Goal: Feedback & Contribution: Contribute content

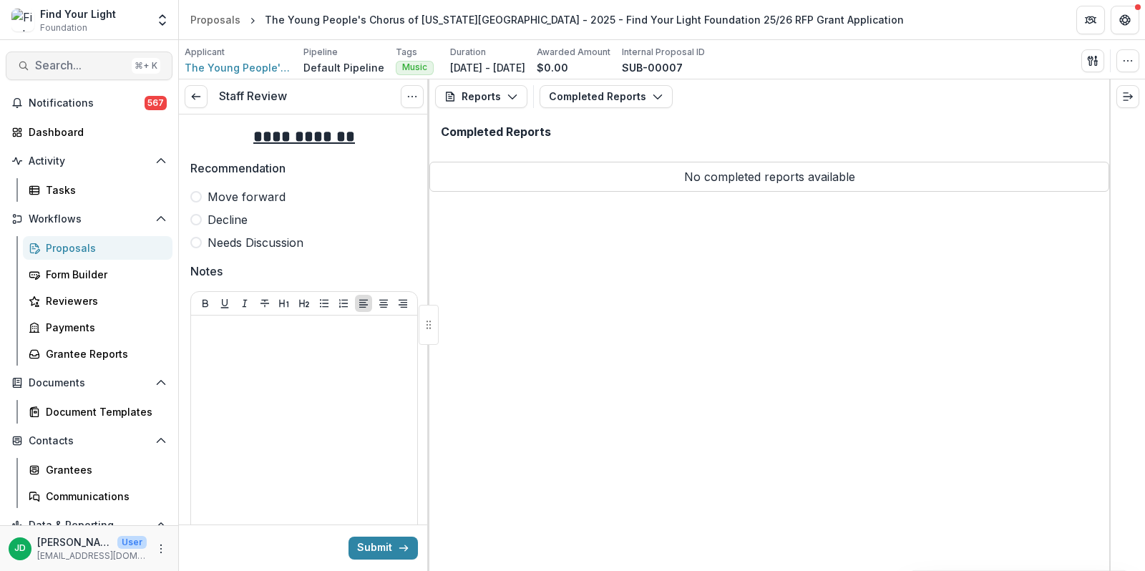
click at [52, 60] on span "Search..." at bounding box center [80, 66] width 91 height 14
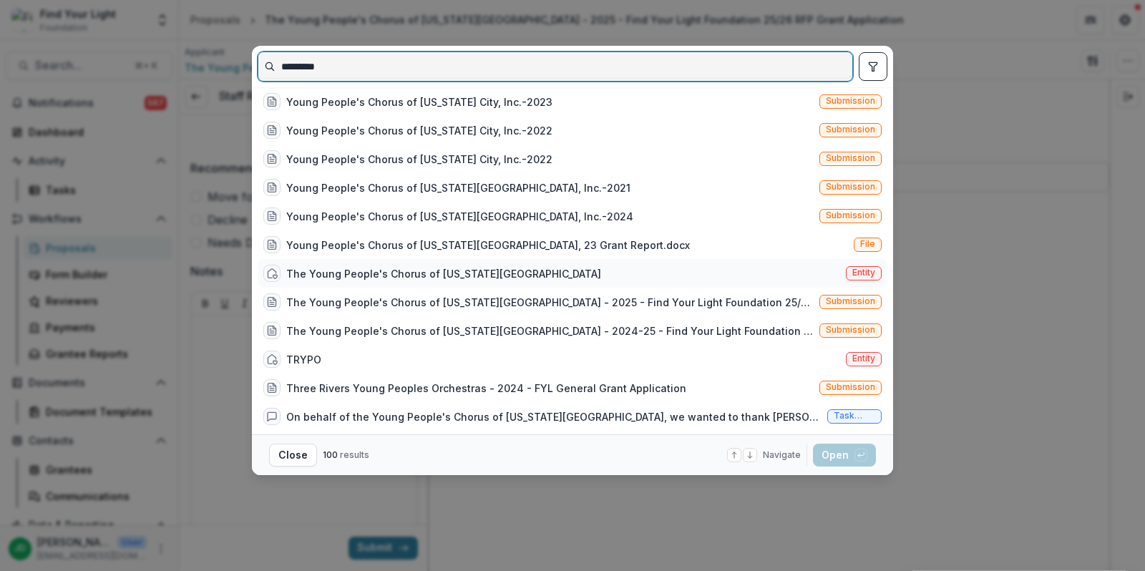
type input "*********"
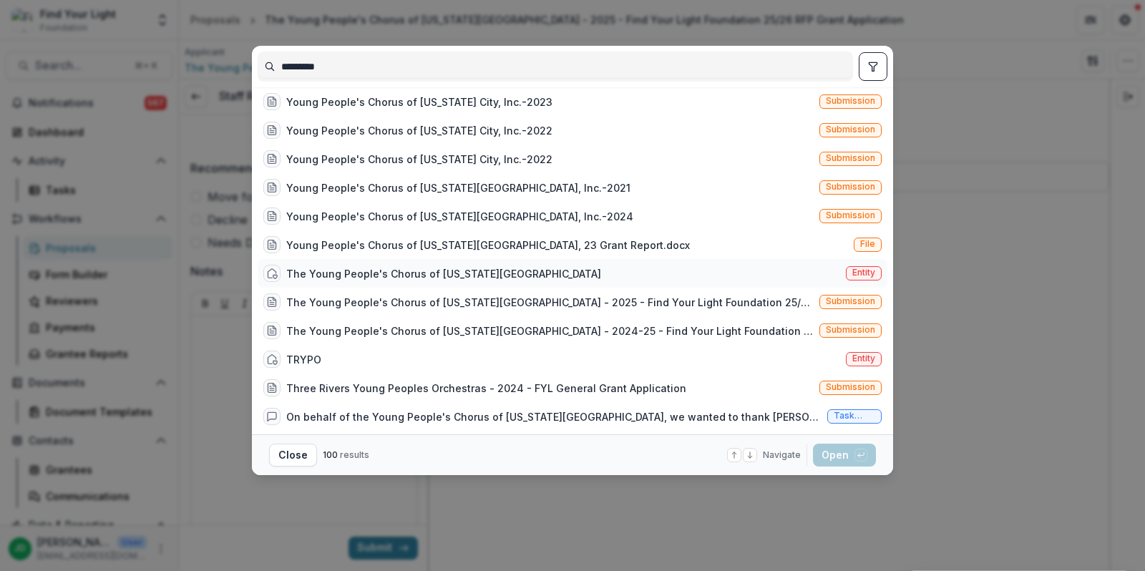
click at [372, 274] on div "The Young People's Chorus of [US_STATE][GEOGRAPHIC_DATA]" at bounding box center [443, 273] width 315 height 15
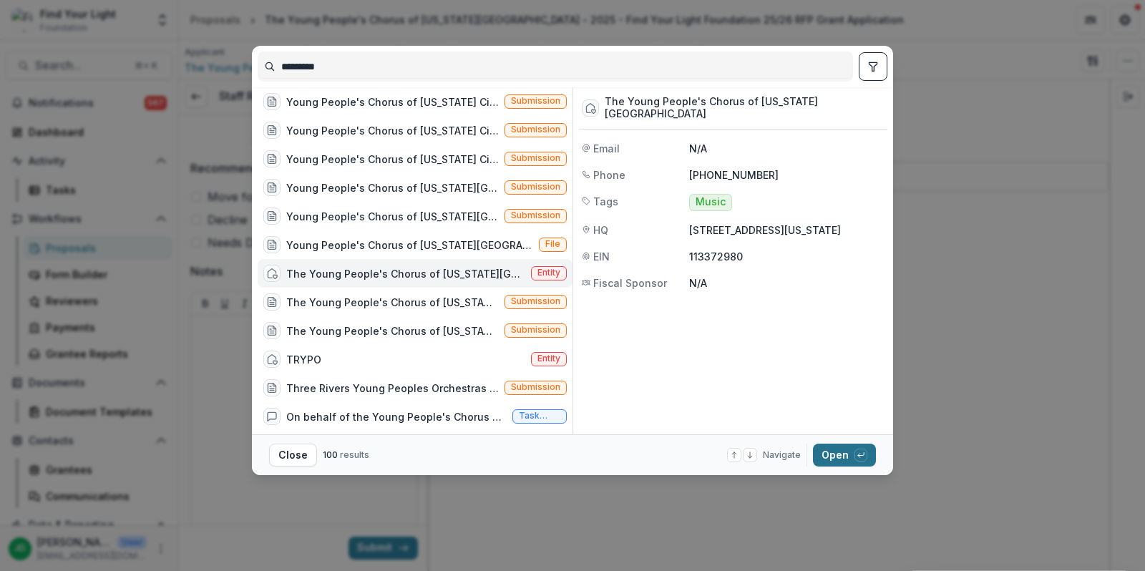
click at [831, 456] on button "Open with enter key" at bounding box center [844, 455] width 63 height 23
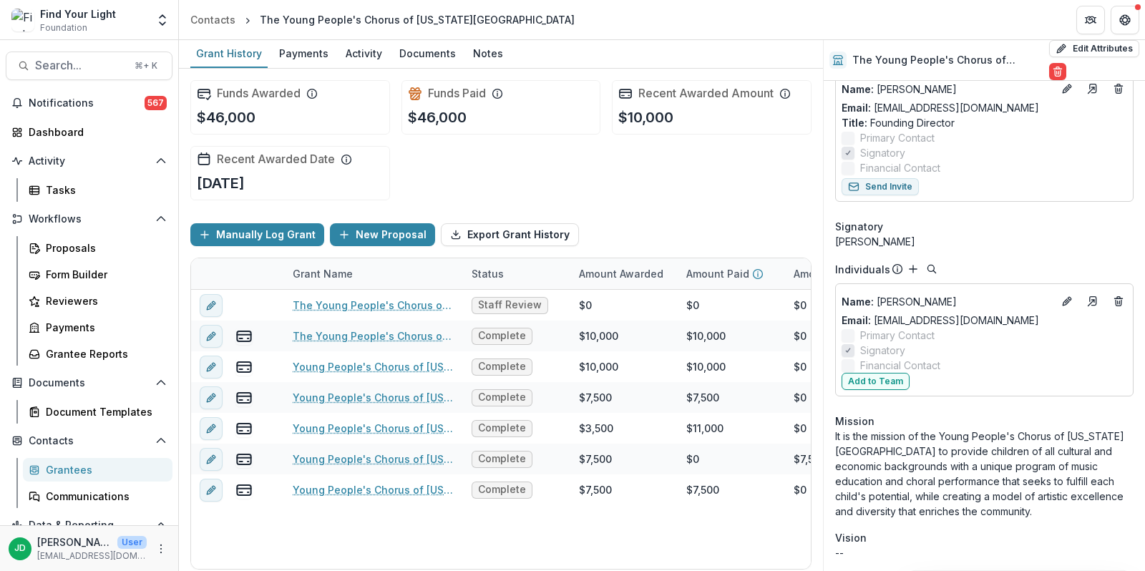
scroll to position [318, 0]
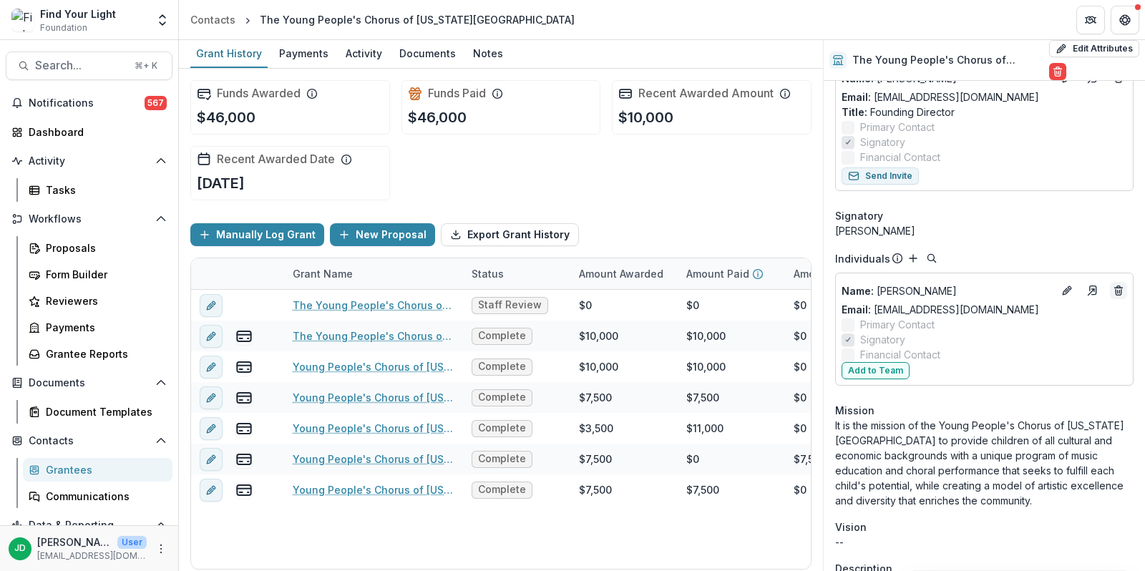
click at [1118, 291] on line "Deletes" at bounding box center [1118, 292] width 0 height 3
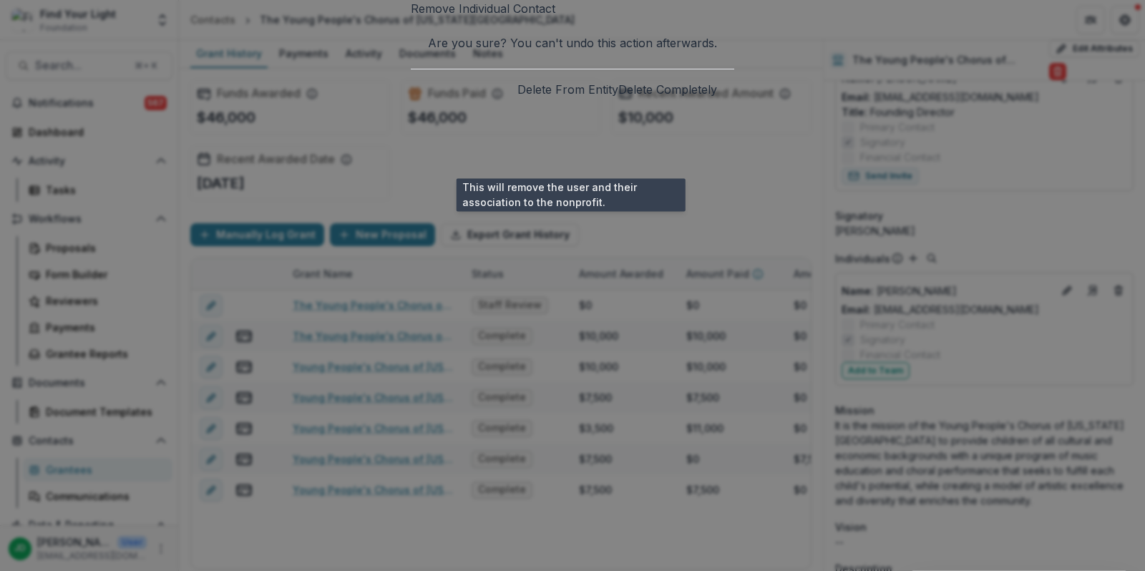
click at [576, 98] on button "Delete From Entity" at bounding box center [567, 89] width 101 height 17
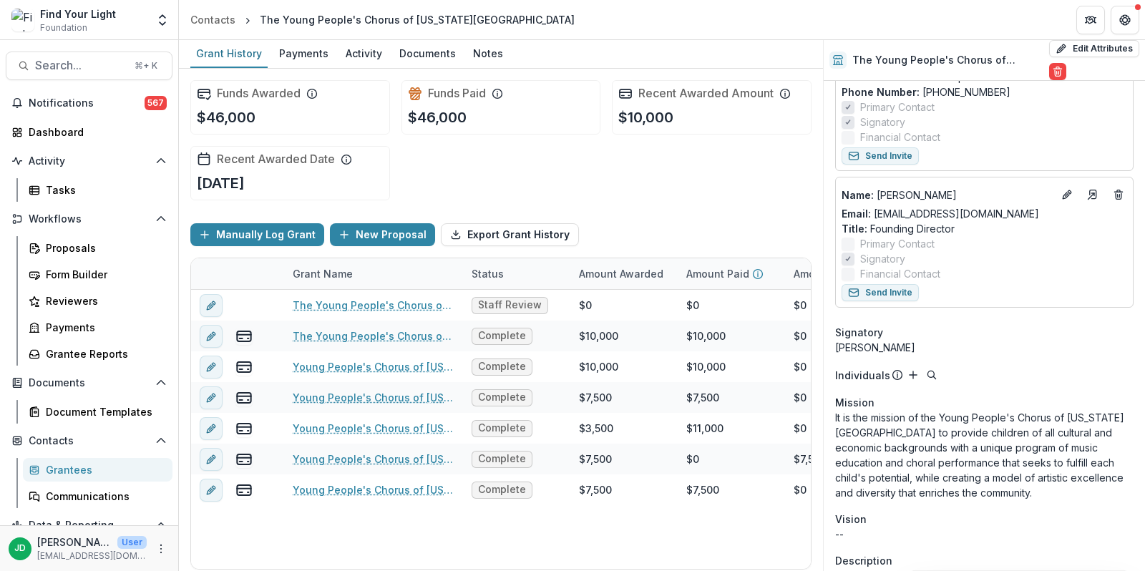
scroll to position [200, 0]
click at [487, 43] on div "Notes" at bounding box center [488, 53] width 42 height 21
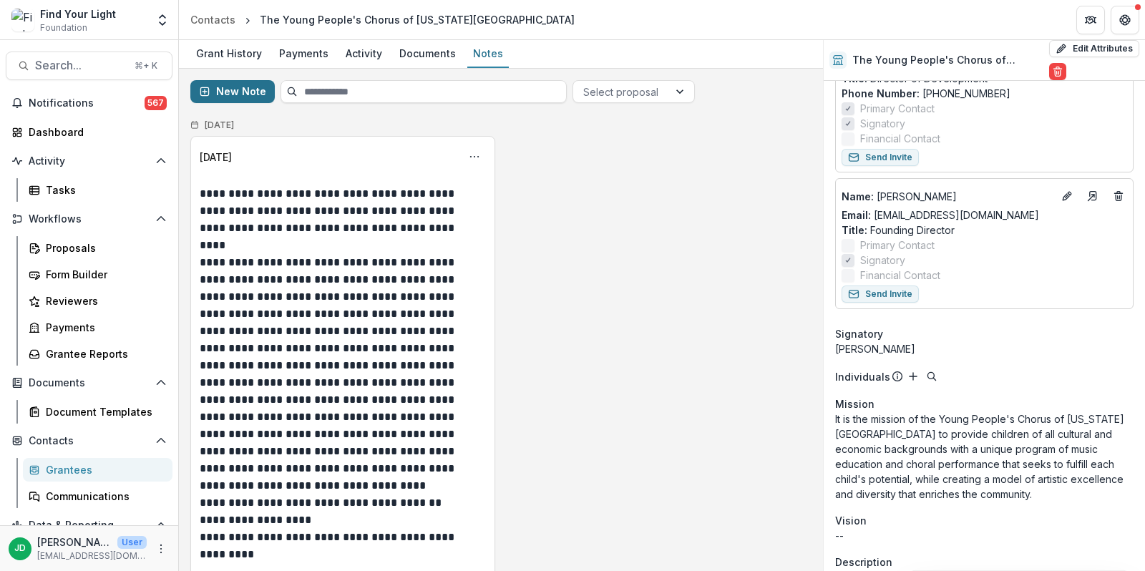
click at [228, 89] on button "New Note" at bounding box center [232, 91] width 84 height 23
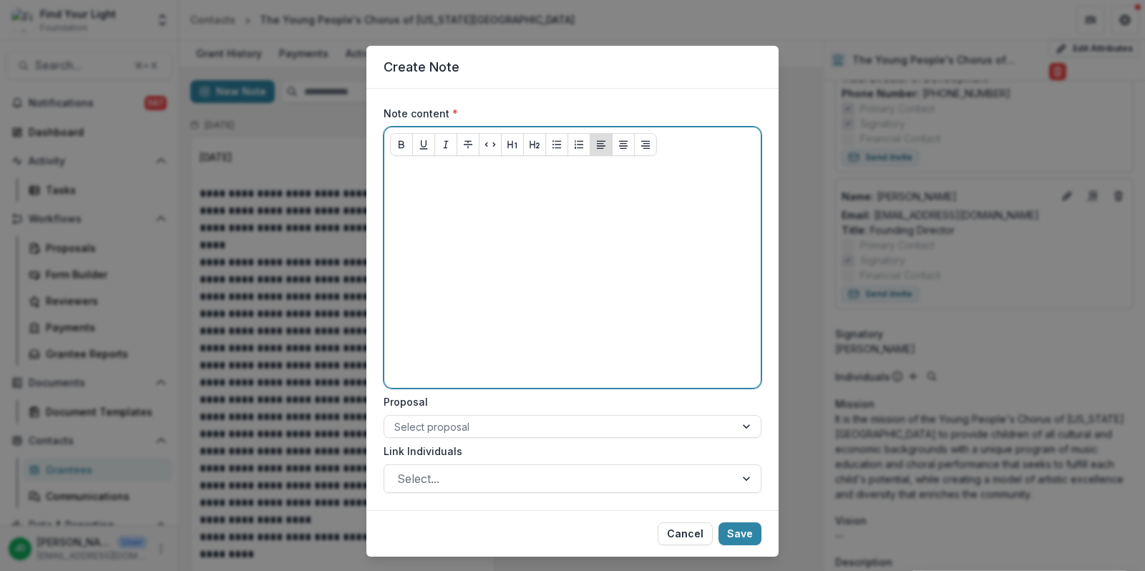
click at [416, 180] on p at bounding box center [572, 175] width 365 height 16
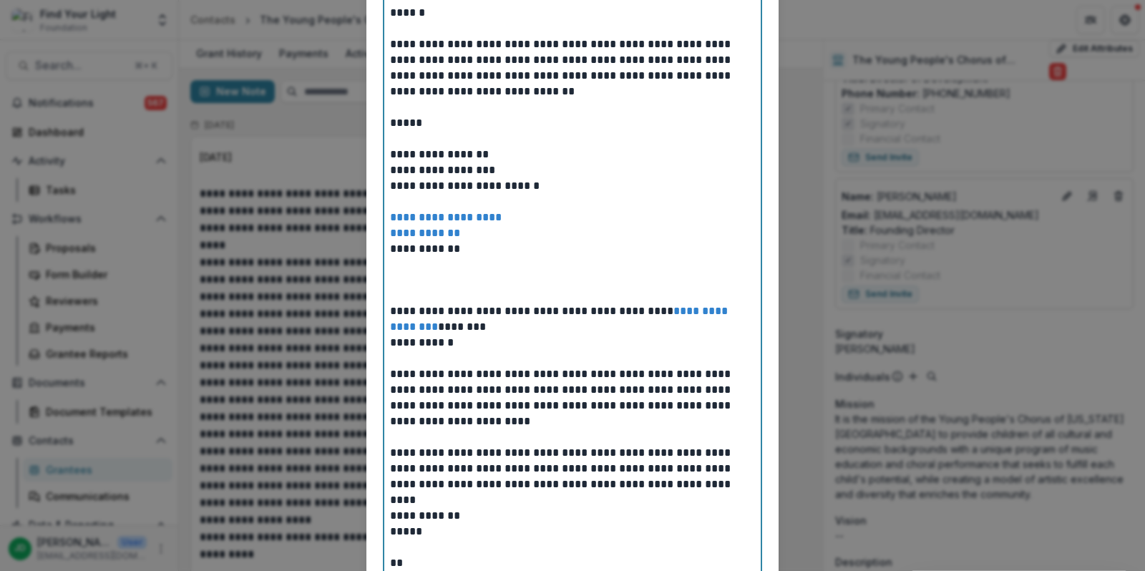
scroll to position [411, 0]
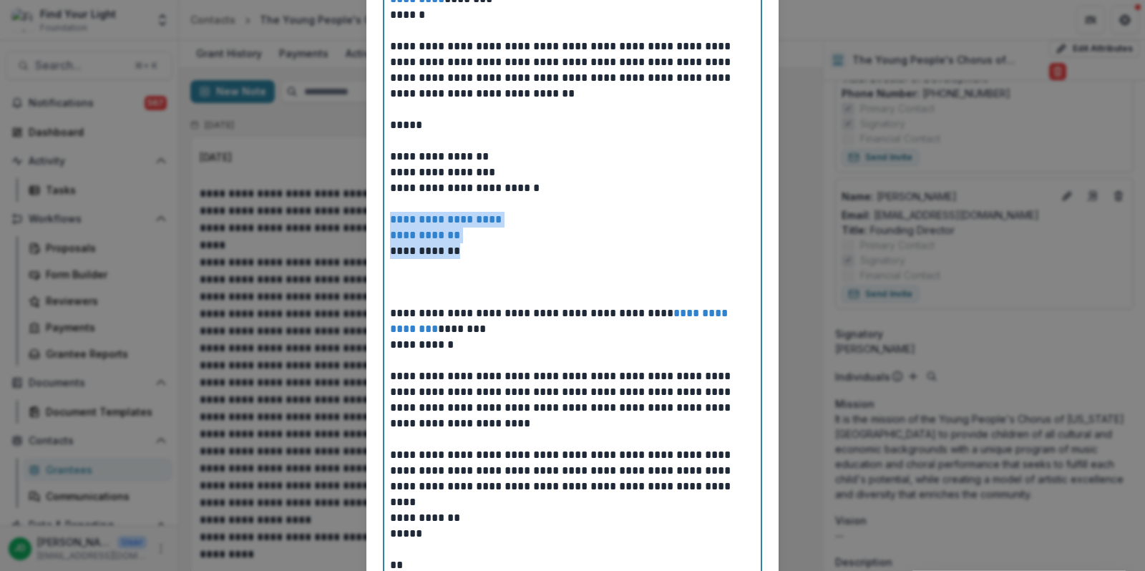
drag, startPoint x: 486, startPoint y: 253, endPoint x: 386, endPoint y: 220, distance: 105.4
click at [386, 220] on div "**********" at bounding box center [572, 187] width 376 height 875
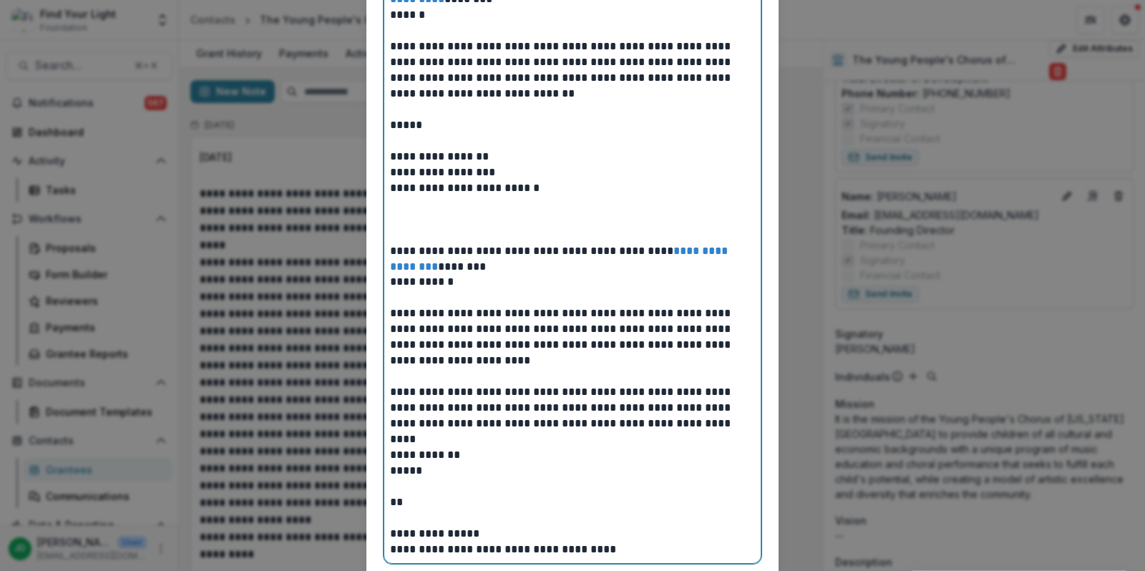
click at [415, 232] on p at bounding box center [572, 227] width 365 height 31
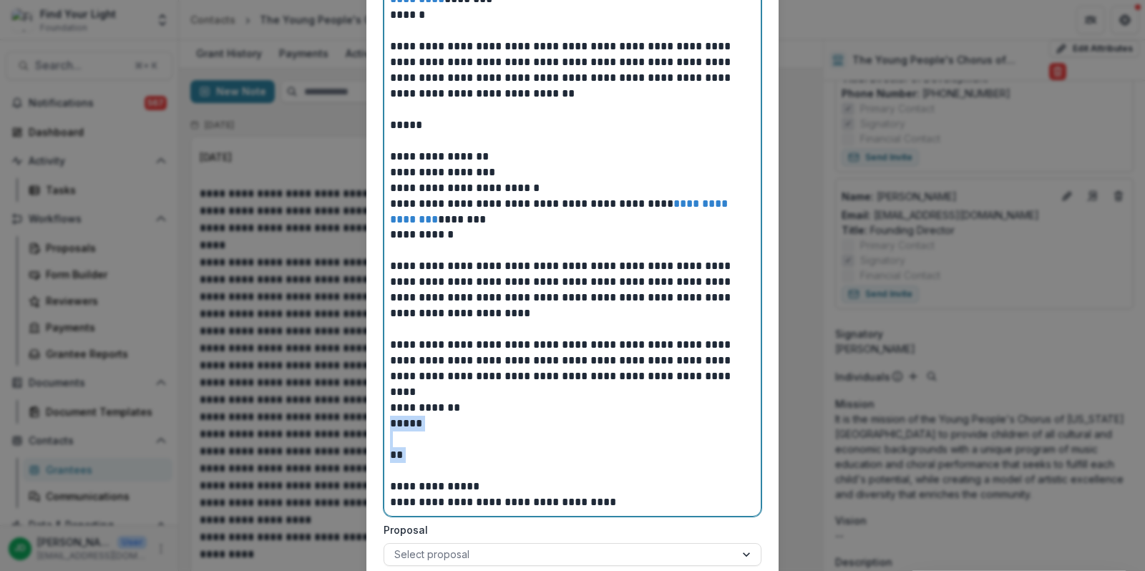
drag, startPoint x: 415, startPoint y: 475, endPoint x: 386, endPoint y: 420, distance: 62.4
click at [386, 420] on div "**********" at bounding box center [572, 133] width 376 height 766
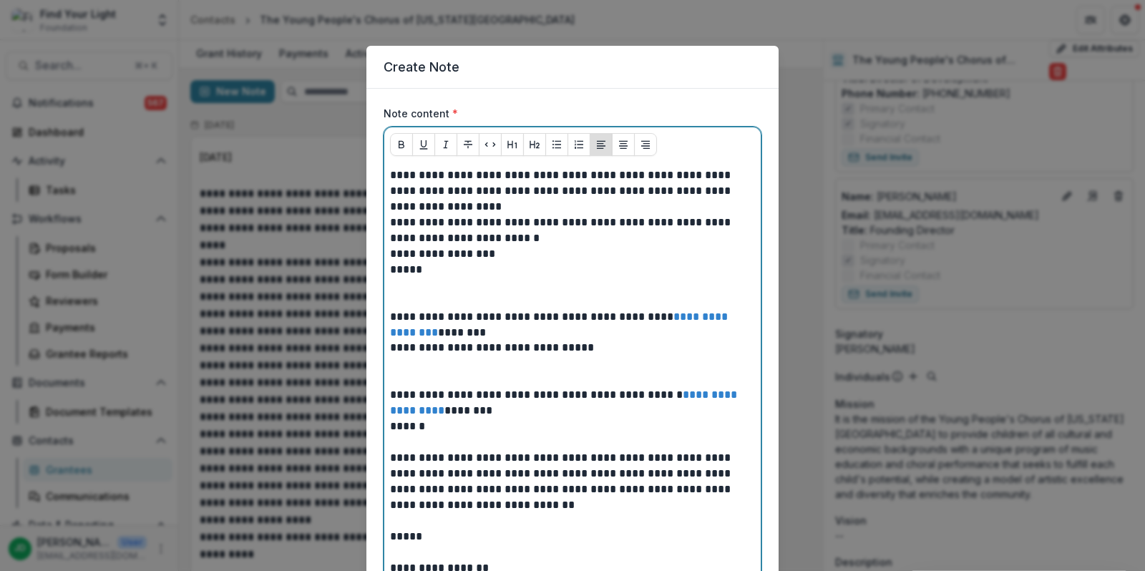
scroll to position [524, 0]
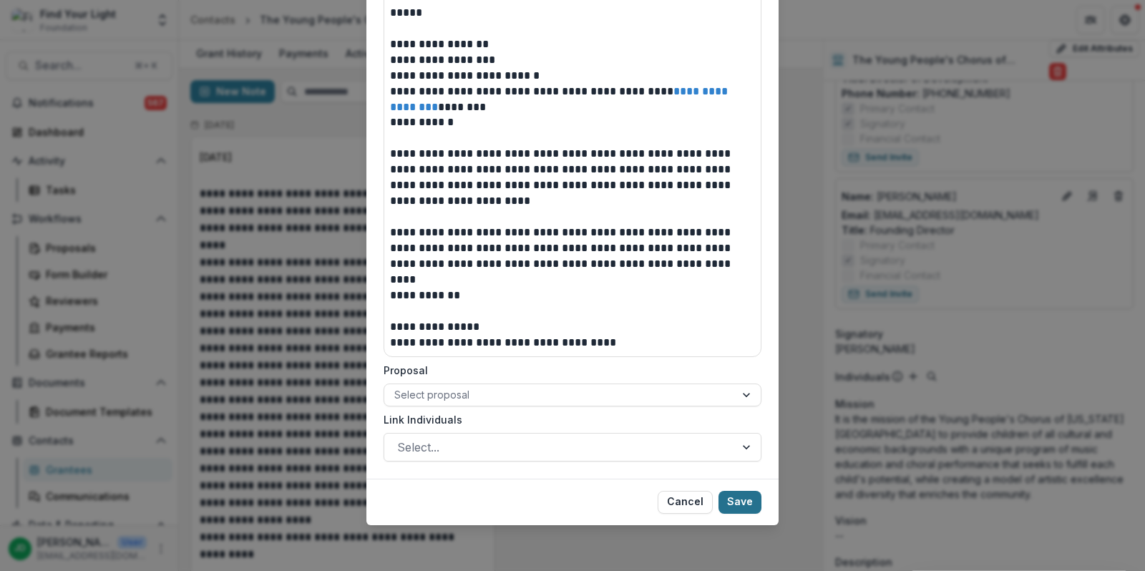
click at [738, 499] on button "Save" at bounding box center [739, 502] width 43 height 23
